Goal: Navigation & Orientation: Go to known website

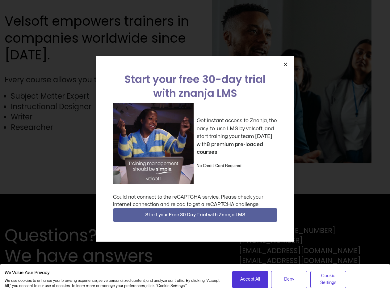
click at [195, 148] on div "Get instant access to Znanja, the easy-to-use LMS by velsoft, and start trainin…" at bounding box center [195, 143] width 164 height 81
click at [286, 64] on icon "Close" at bounding box center [285, 64] width 5 height 5
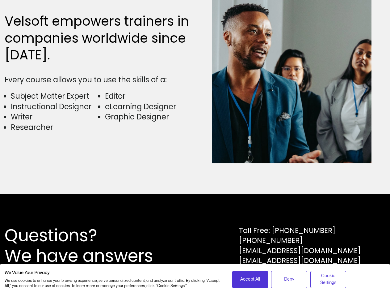
click at [195, 215] on div "Questions? We have answers Toll Free: [PHONE_NUMBER] [PHONE_NUMBER] [EMAIL_ADDR…" at bounding box center [195, 245] width 390 height 103
click at [250, 279] on span "Accept All" at bounding box center [250, 279] width 20 height 7
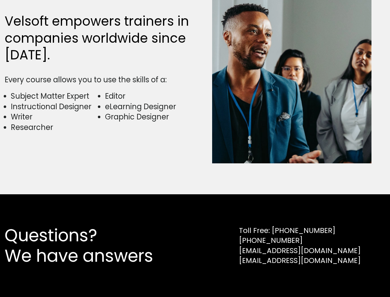
click at [289, 279] on div "Questions? We have answers Toll Free: [PHONE_NUMBER] [PHONE_NUMBER] [EMAIL_ADDR…" at bounding box center [195, 245] width 390 height 103
click at [329, 279] on div "Questions? We have answers Toll Free: [PHONE_NUMBER] [PHONE_NUMBER] [EMAIL_ADDR…" at bounding box center [195, 245] width 390 height 103
